Goal: Information Seeking & Learning: Learn about a topic

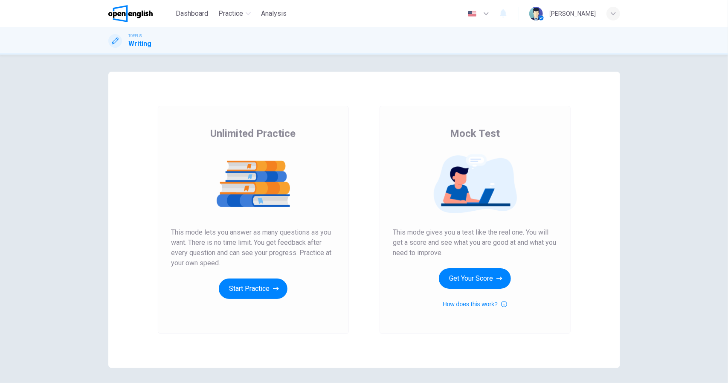
drag, startPoint x: 228, startPoint y: 141, endPoint x: 344, endPoint y: 160, distance: 117.6
click at [321, 151] on div "Unlimited Practice This mode lets you answer as many questions as you want. The…" at bounding box center [254, 213] width 164 height 172
click at [475, 276] on button "Get Your Score" at bounding box center [475, 278] width 72 height 20
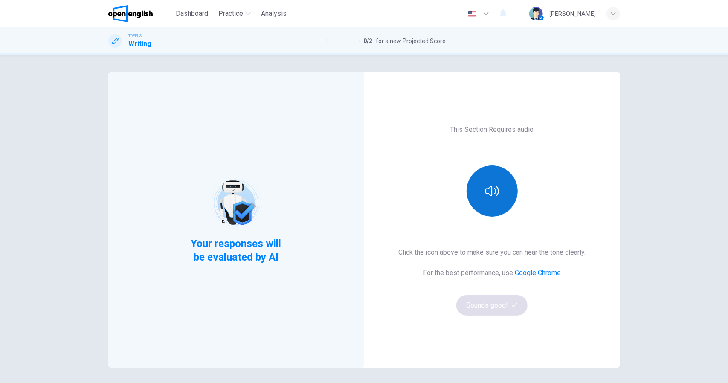
click at [489, 198] on button "button" at bounding box center [492, 191] width 51 height 51
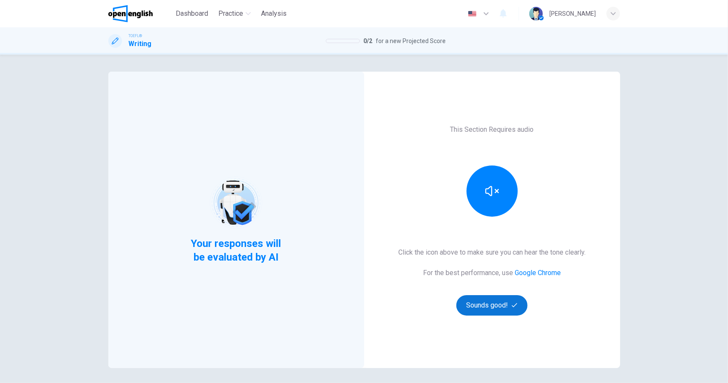
click at [494, 302] on button "Sounds good!" at bounding box center [493, 305] width 72 height 20
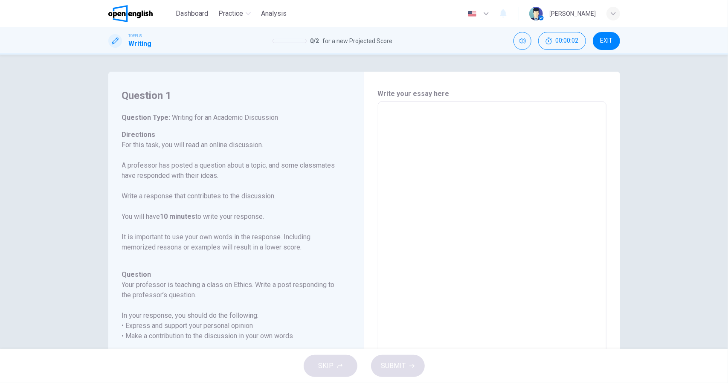
click at [443, 166] on textarea at bounding box center [492, 244] width 217 height 271
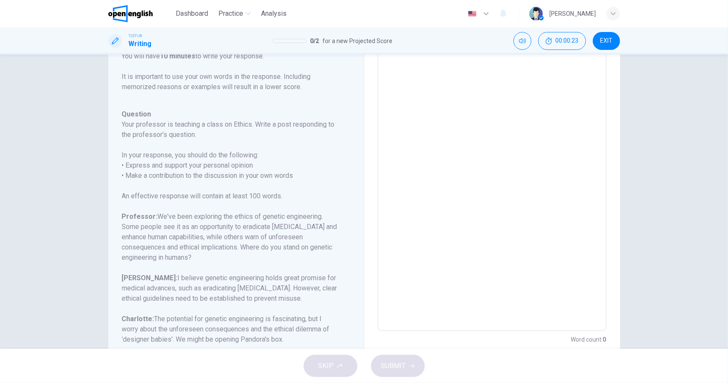
scroll to position [85, 0]
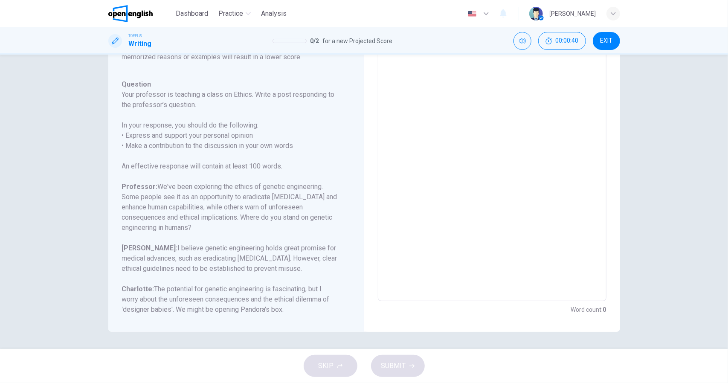
drag, startPoint x: 179, startPoint y: 188, endPoint x: 270, endPoint y: 190, distance: 91.3
click at [270, 190] on h6 "Professor: We've been exploring the ethics of genetic engineering. Some people …" at bounding box center [231, 207] width 218 height 51
drag, startPoint x: 233, startPoint y: 187, endPoint x: 181, endPoint y: 192, distance: 52.7
click at [181, 192] on h6 "Professor: We've been exploring the ethics of genetic engineering. Some people …" at bounding box center [231, 207] width 218 height 51
click at [609, 40] on span "EXIT" at bounding box center [606, 41] width 12 height 7
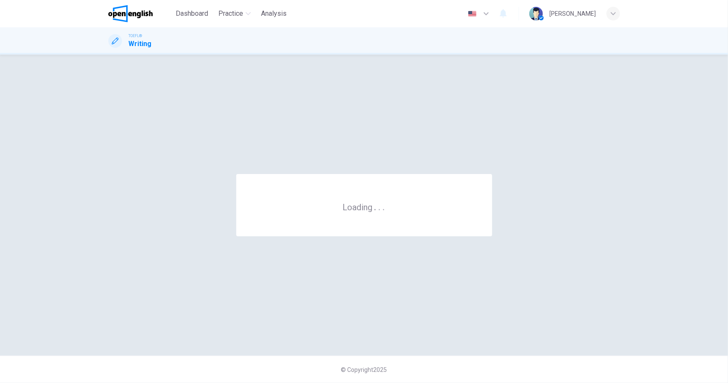
scroll to position [0, 0]
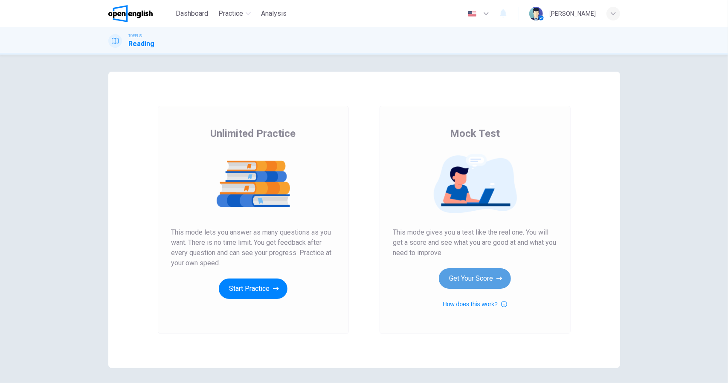
click at [497, 278] on icon "button" at bounding box center [500, 279] width 6 height 4
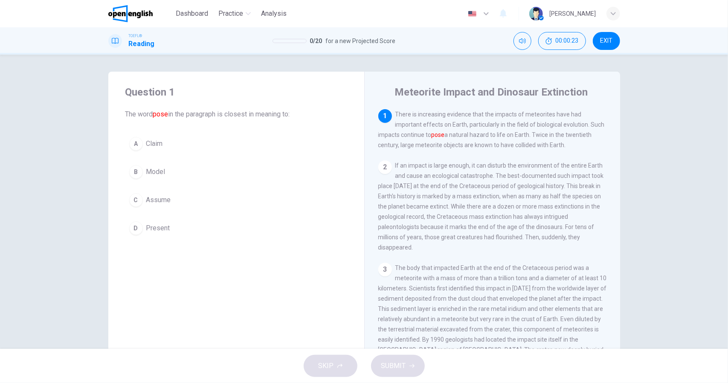
click at [141, 227] on button "D Present" at bounding box center [236, 228] width 222 height 21
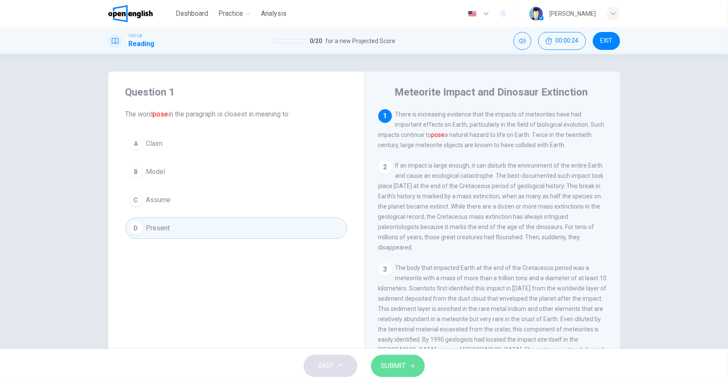
click at [393, 369] on span "SUBMIT" at bounding box center [393, 366] width 25 height 12
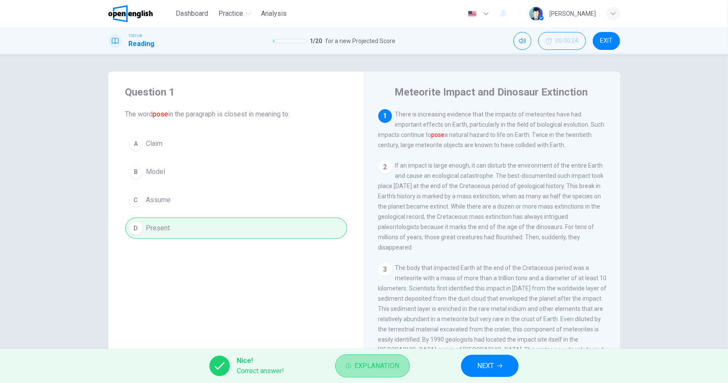
click at [379, 364] on span "Explanation" at bounding box center [377, 366] width 45 height 12
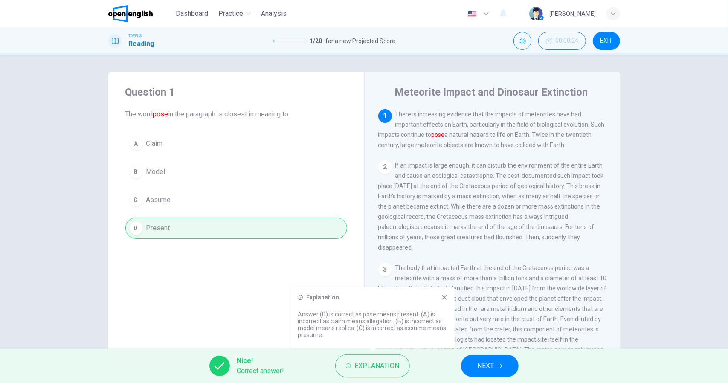
click at [447, 297] on icon at bounding box center [444, 297] width 7 height 7
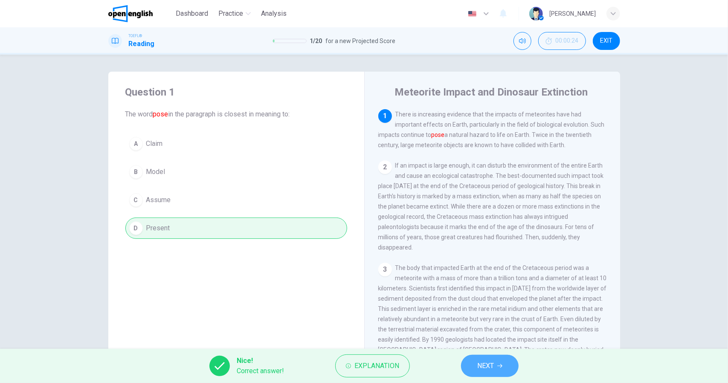
click at [485, 367] on span "NEXT" at bounding box center [485, 366] width 17 height 12
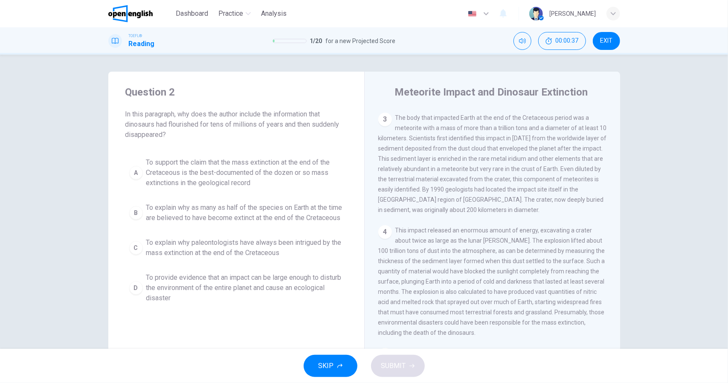
scroll to position [180, 0]
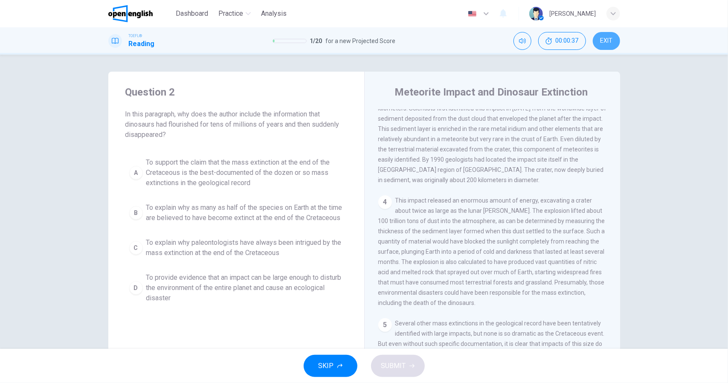
click at [613, 42] on span "EXIT" at bounding box center [606, 41] width 12 height 7
